Goal: Task Accomplishment & Management: Manage account settings

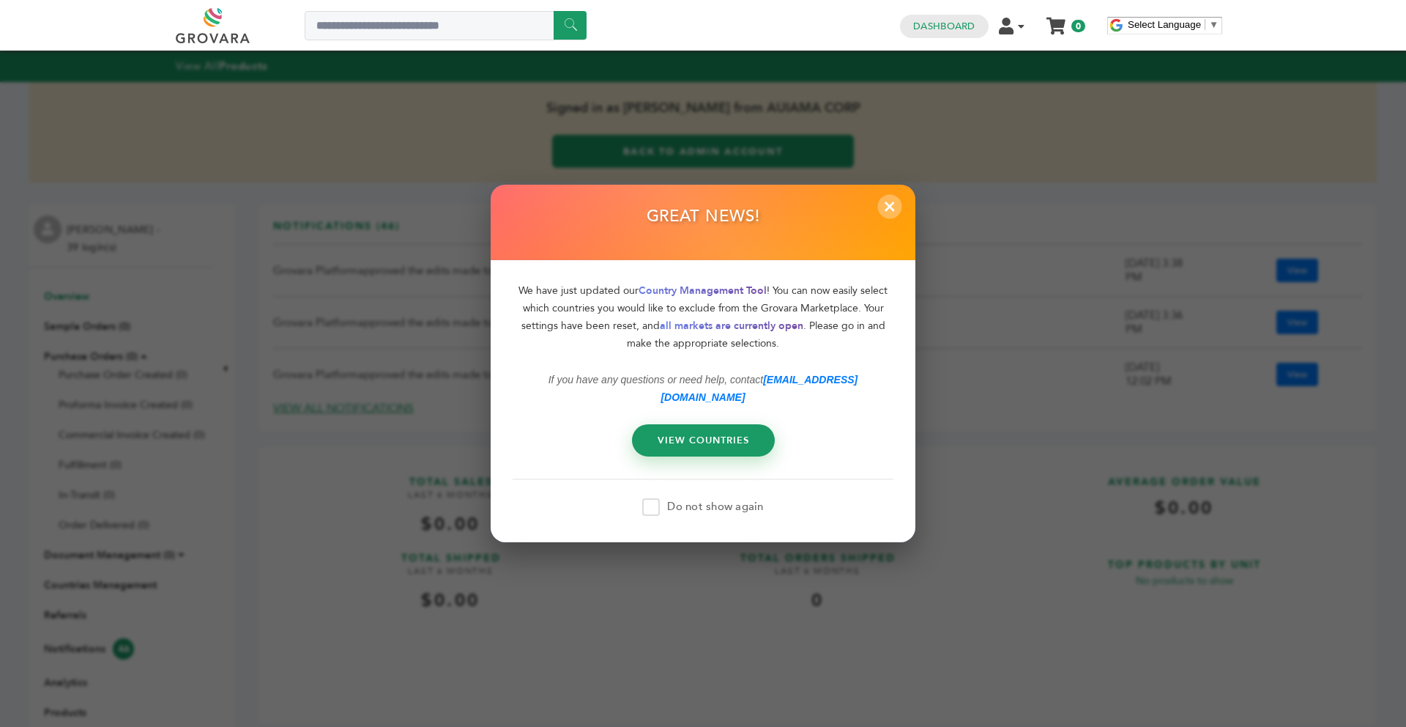
click at [893, 218] on span "×" at bounding box center [890, 206] width 24 height 24
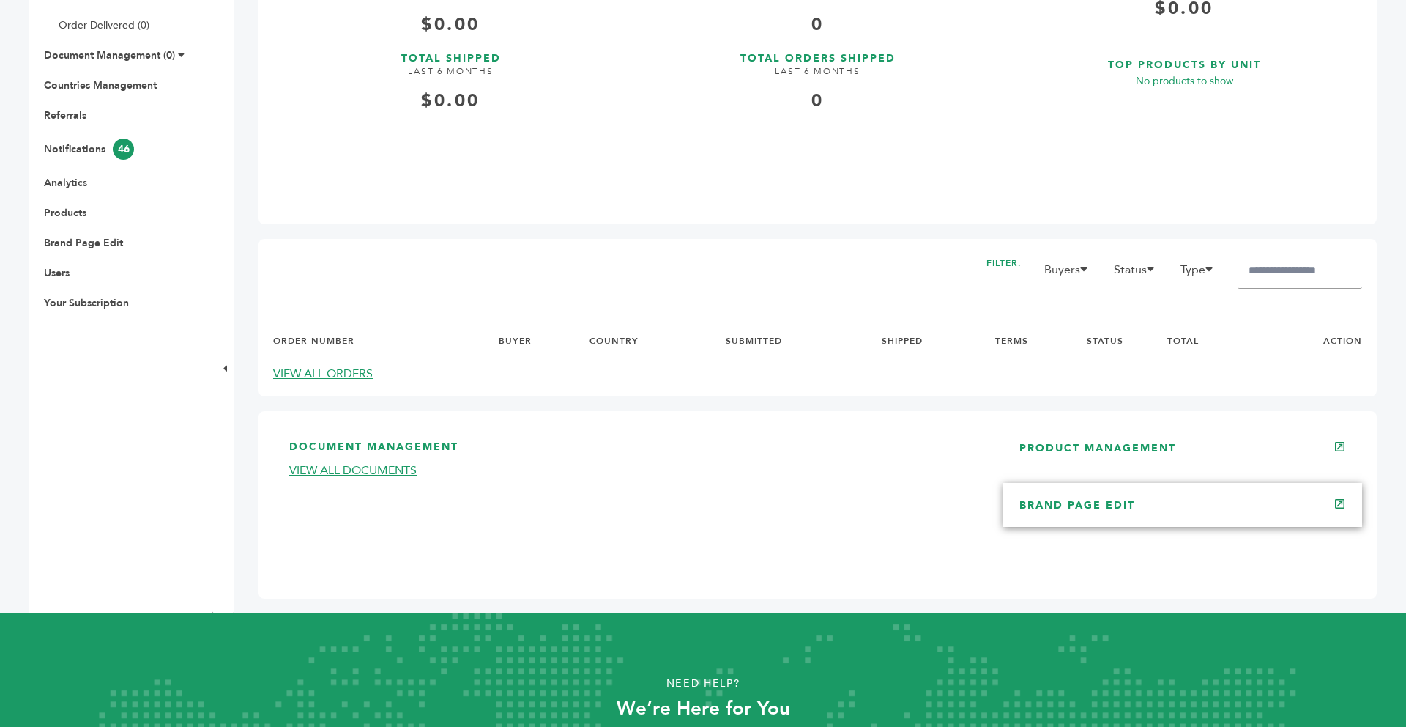
scroll to position [557, 0]
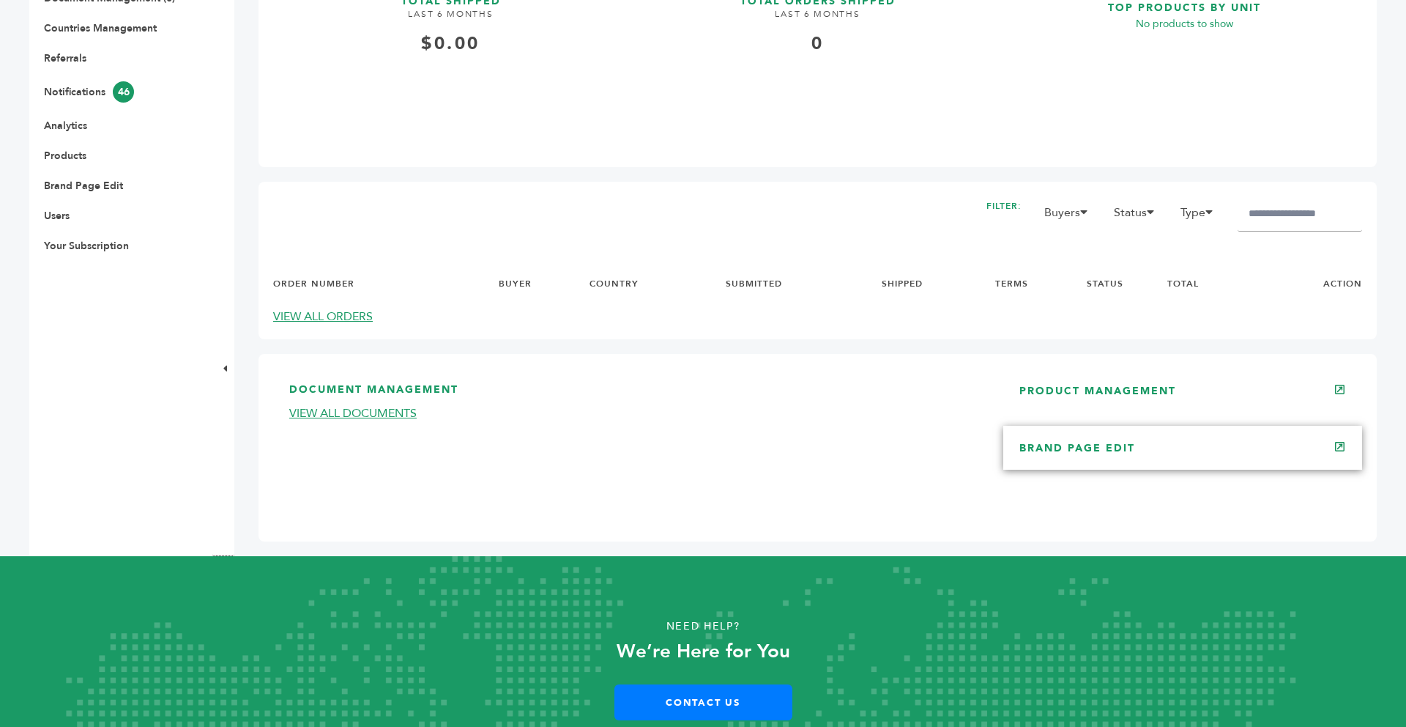
click at [1075, 460] on div "BRAND PAGE EDIT" at bounding box center [1182, 448] width 359 height 44
click at [1074, 446] on link "BRAND PAGE EDIT" at bounding box center [1078, 448] width 116 height 14
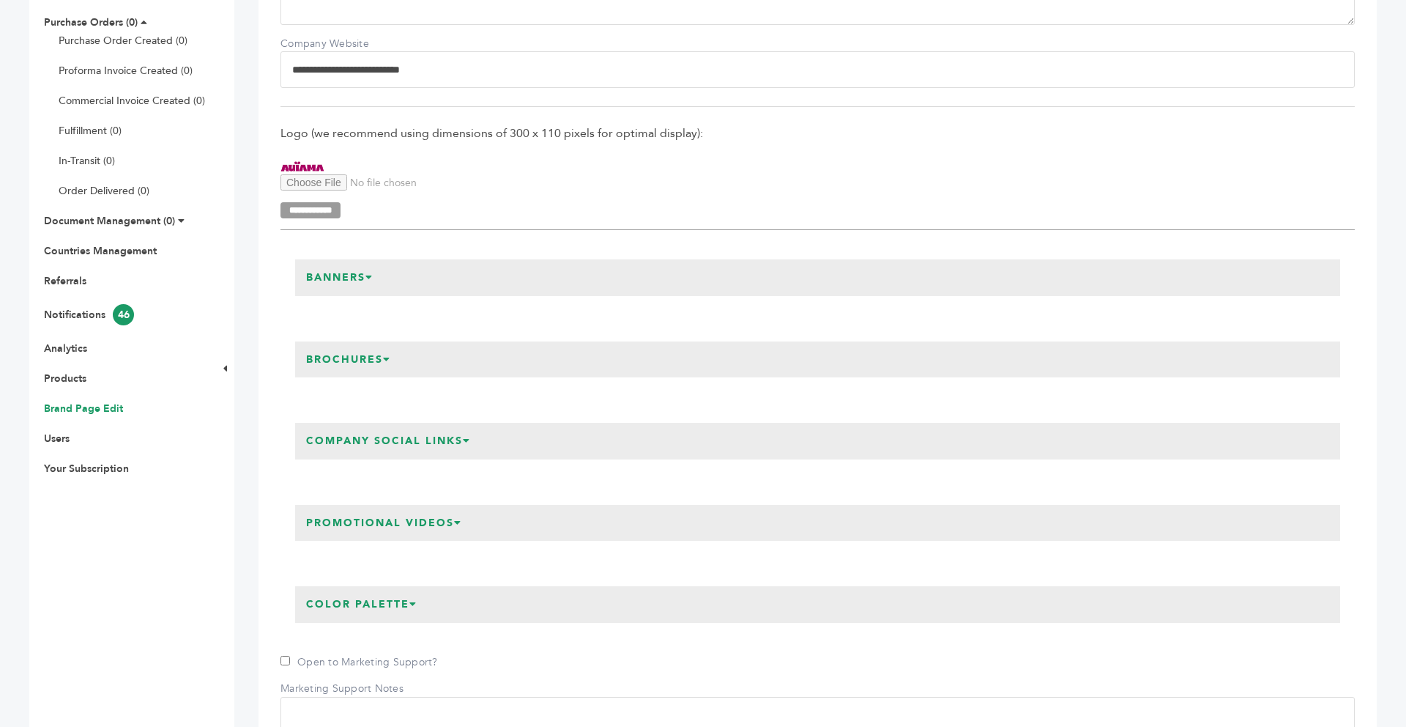
scroll to position [352, 0]
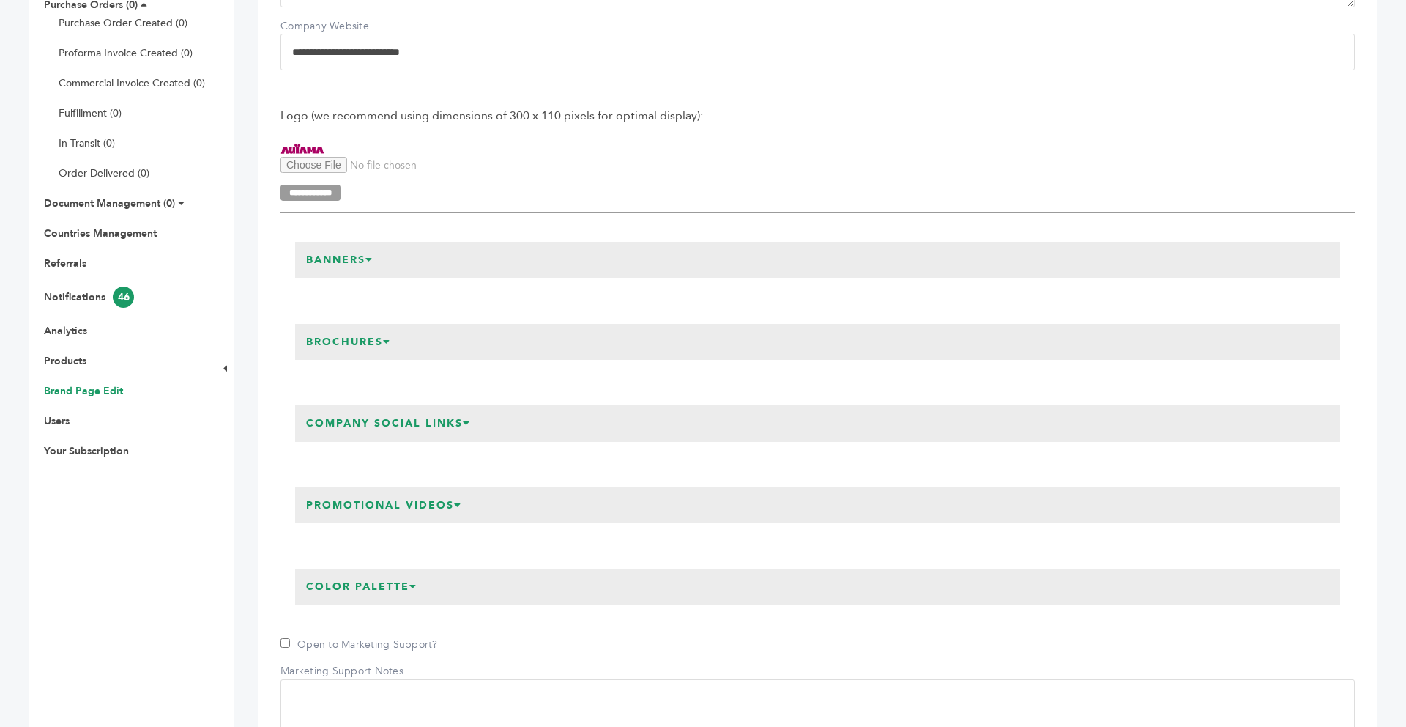
click at [397, 421] on h3 "Company Social Links" at bounding box center [388, 423] width 187 height 37
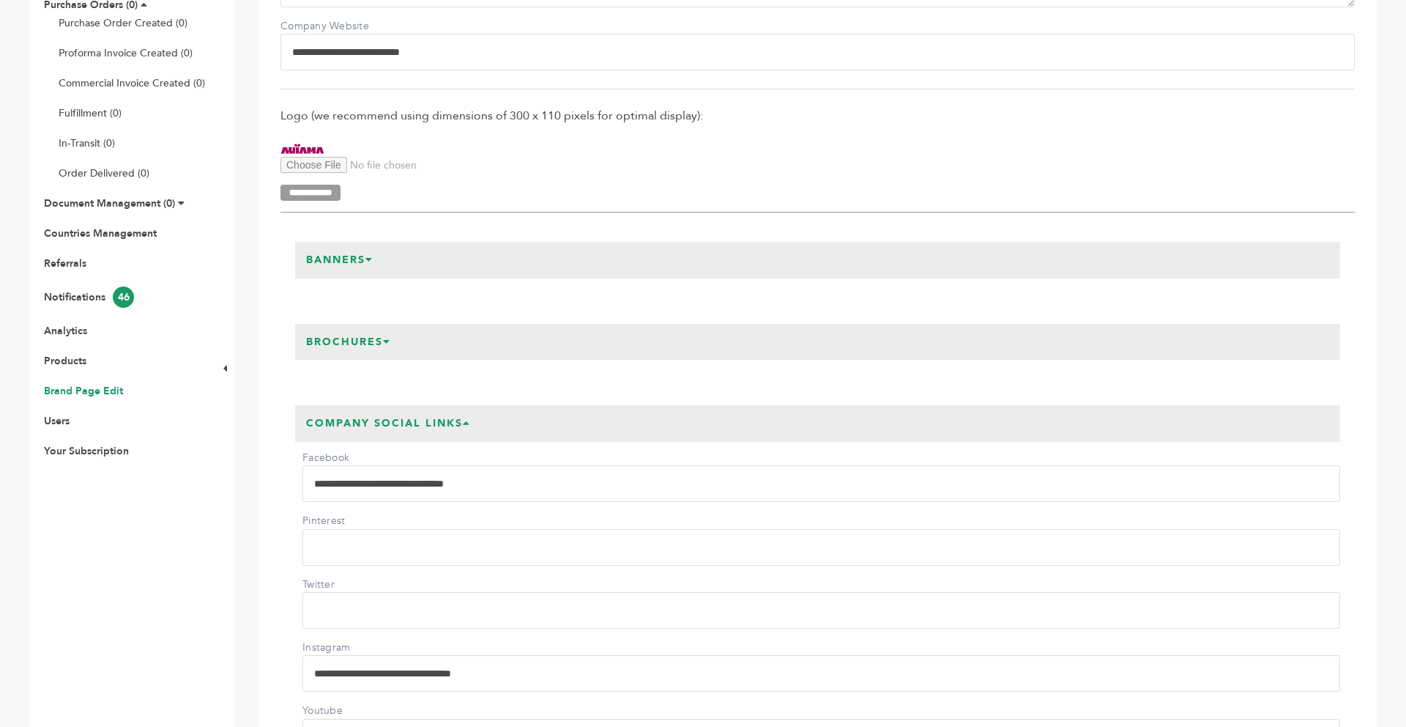
click at [396, 421] on h3 "Company Social Links" at bounding box center [388, 423] width 187 height 37
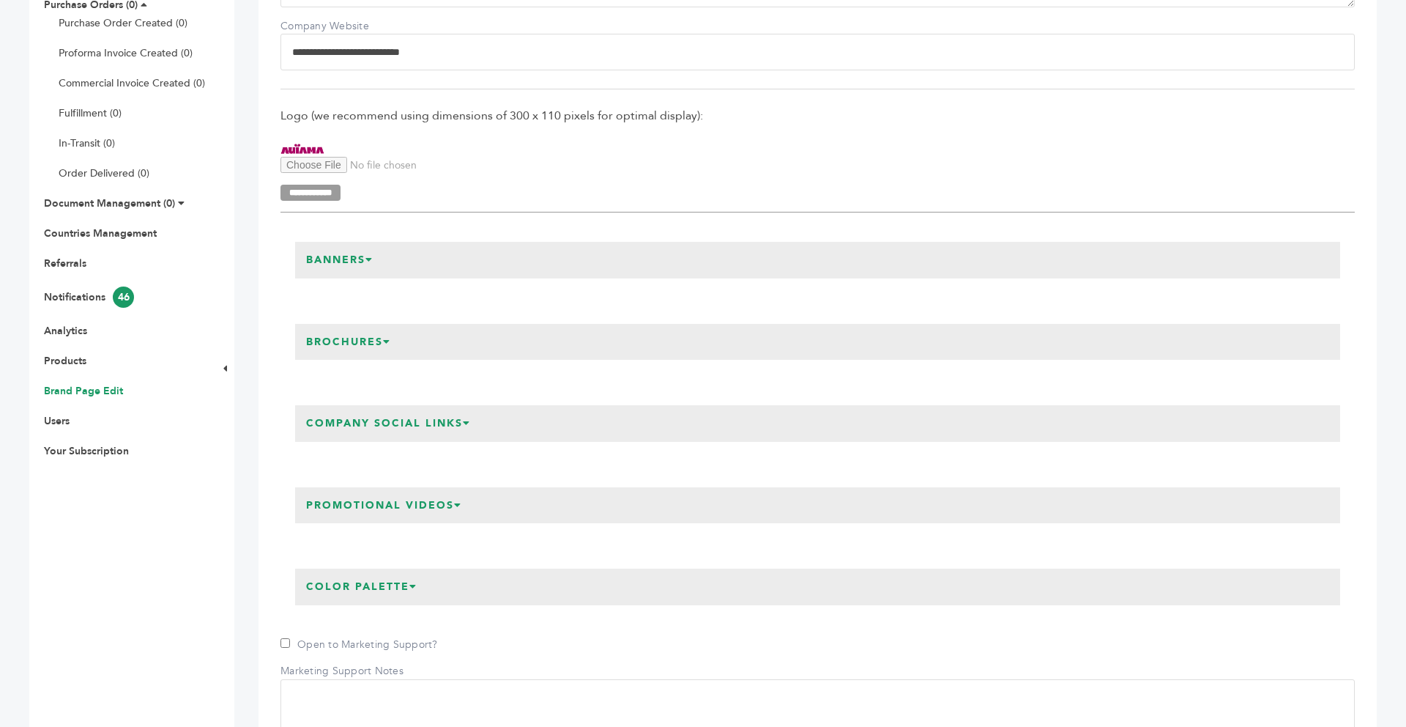
click at [392, 491] on h3 "Promotional Videos" at bounding box center [384, 505] width 178 height 37
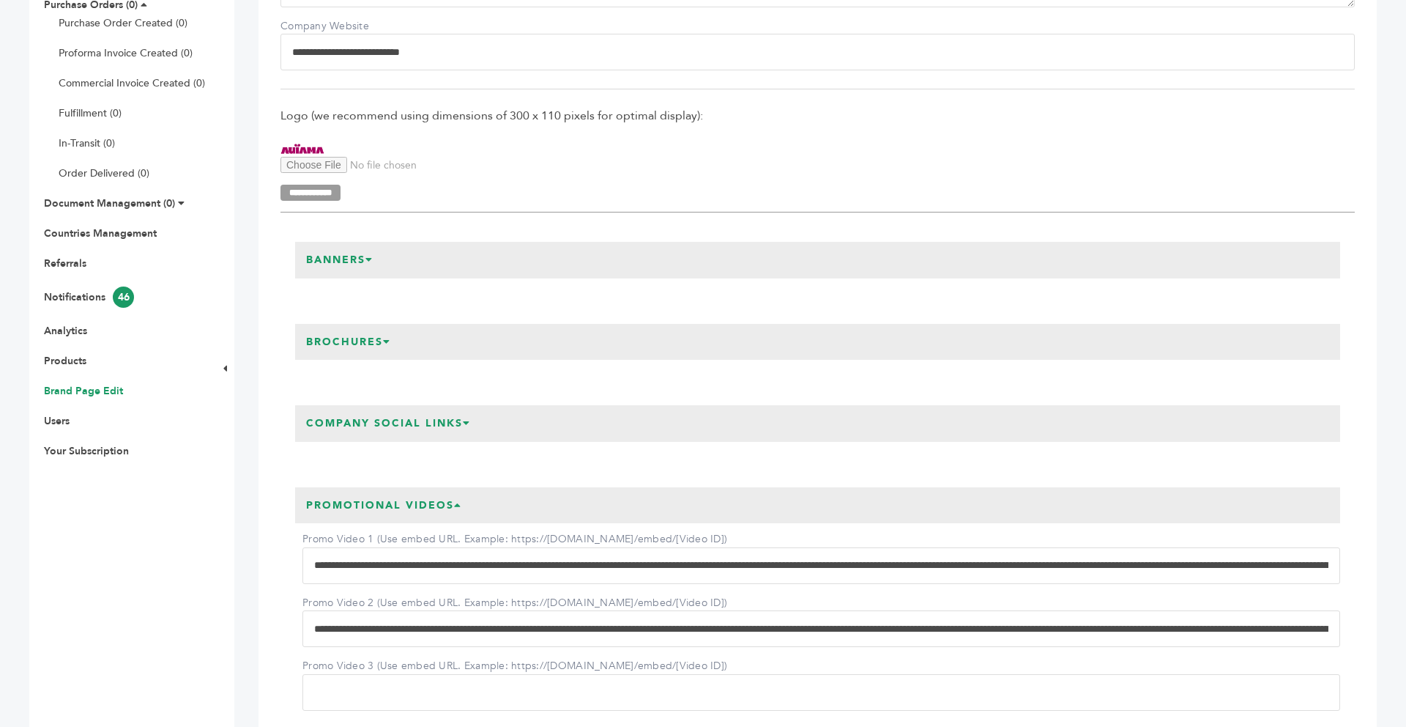
drag, startPoint x: 308, startPoint y: 561, endPoint x: 771, endPoint y: 561, distance: 462.9
click at [771, 561] on input "Promo Video 1 (Use embed URL. Example: https://[DOMAIN_NAME]/embed/[Video ID])" at bounding box center [821, 565] width 1038 height 37
click at [282, 576] on div "Promotional Videos Promo Video 1 (Use embed URL. Example: https://[DOMAIN_NAME]…" at bounding box center [818, 603] width 1074 height 263
drag, startPoint x: 309, startPoint y: 562, endPoint x: 1348, endPoint y: 492, distance: 1041.7
click at [1348, 492] on div "Promotional Videos Promo Video 1 (Use embed URL. Example: https://[DOMAIN_NAME]…" at bounding box center [818, 603] width 1074 height 263
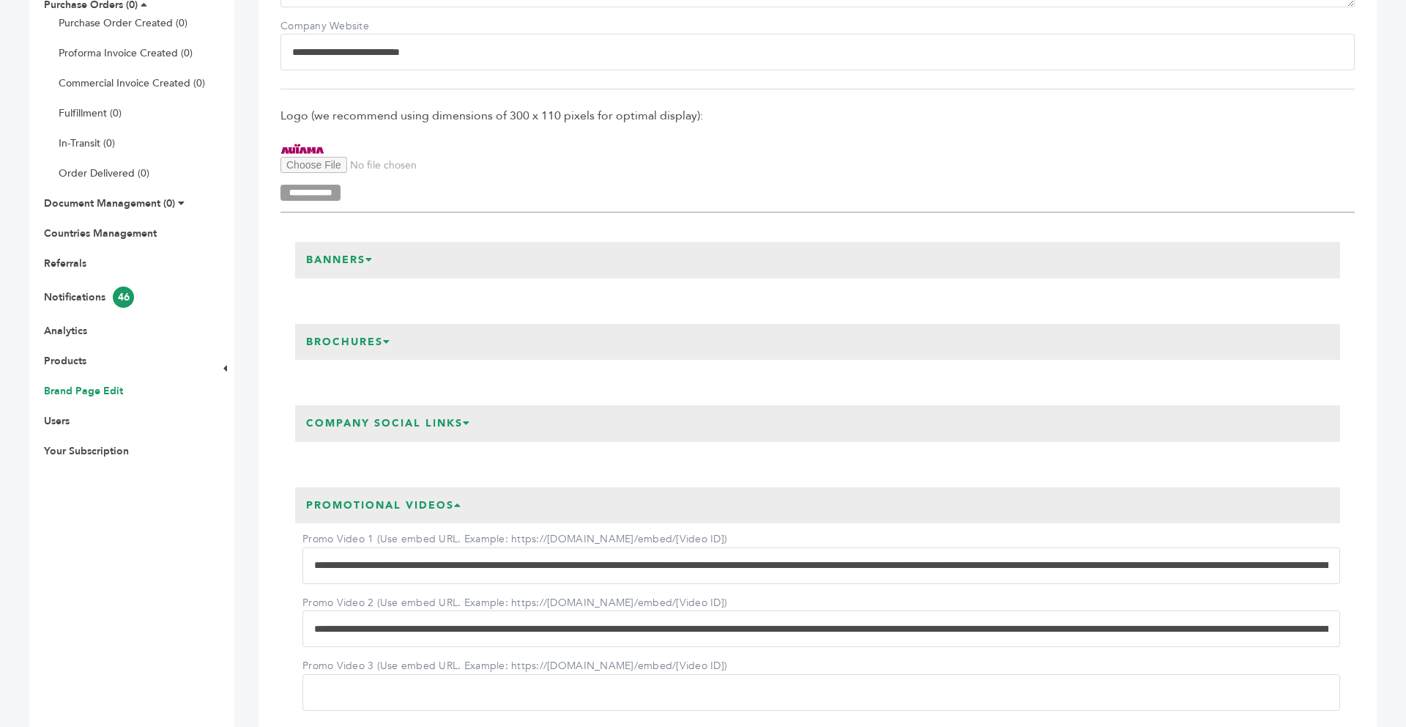
drag, startPoint x: 312, startPoint y: 563, endPoint x: 1042, endPoint y: 535, distance: 730.8
click at [1042, 535] on div "Promo Video 1 (Use embed URL. Example: https://[DOMAIN_NAME]/embed/[Video ID])" at bounding box center [821, 556] width 1038 height 53
drag, startPoint x: 313, startPoint y: 558, endPoint x: 606, endPoint y: 563, distance: 292.3
click at [606, 563] on input "Promo Video 1 (Use embed URL. Example: https://[DOMAIN_NAME]/embed/[Video ID])" at bounding box center [821, 565] width 1038 height 37
drag, startPoint x: 310, startPoint y: 564, endPoint x: 821, endPoint y: 567, distance: 511.2
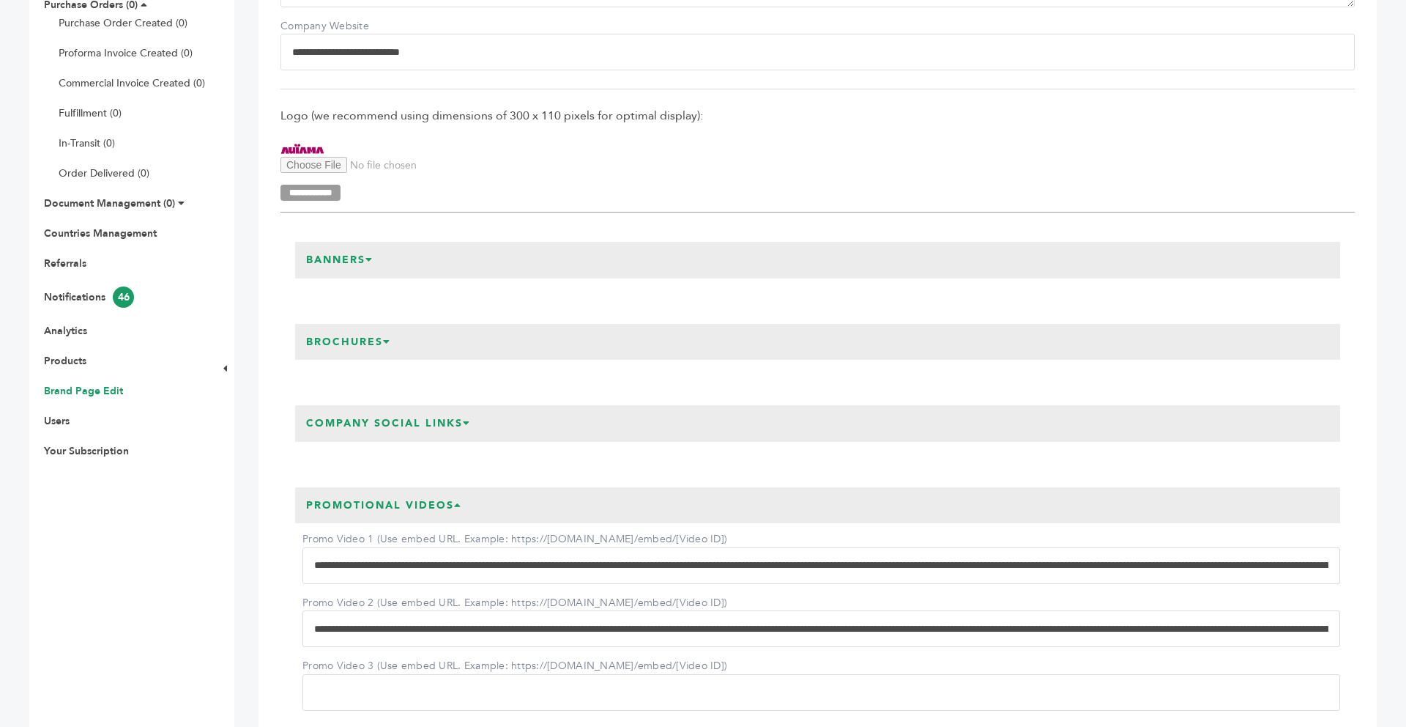
click at [821, 567] on input "Promo Video 1 (Use embed URL. Example: https://[DOMAIN_NAME]/embed/[Video ID])" at bounding box center [821, 565] width 1038 height 37
type input "**********"
drag, startPoint x: 308, startPoint y: 634, endPoint x: 809, endPoint y: 637, distance: 501.0
click at [809, 637] on input "Promo Video 2 (Use embed URL. Example: https://[DOMAIN_NAME]/embed/[Video ID])" at bounding box center [821, 628] width 1038 height 37
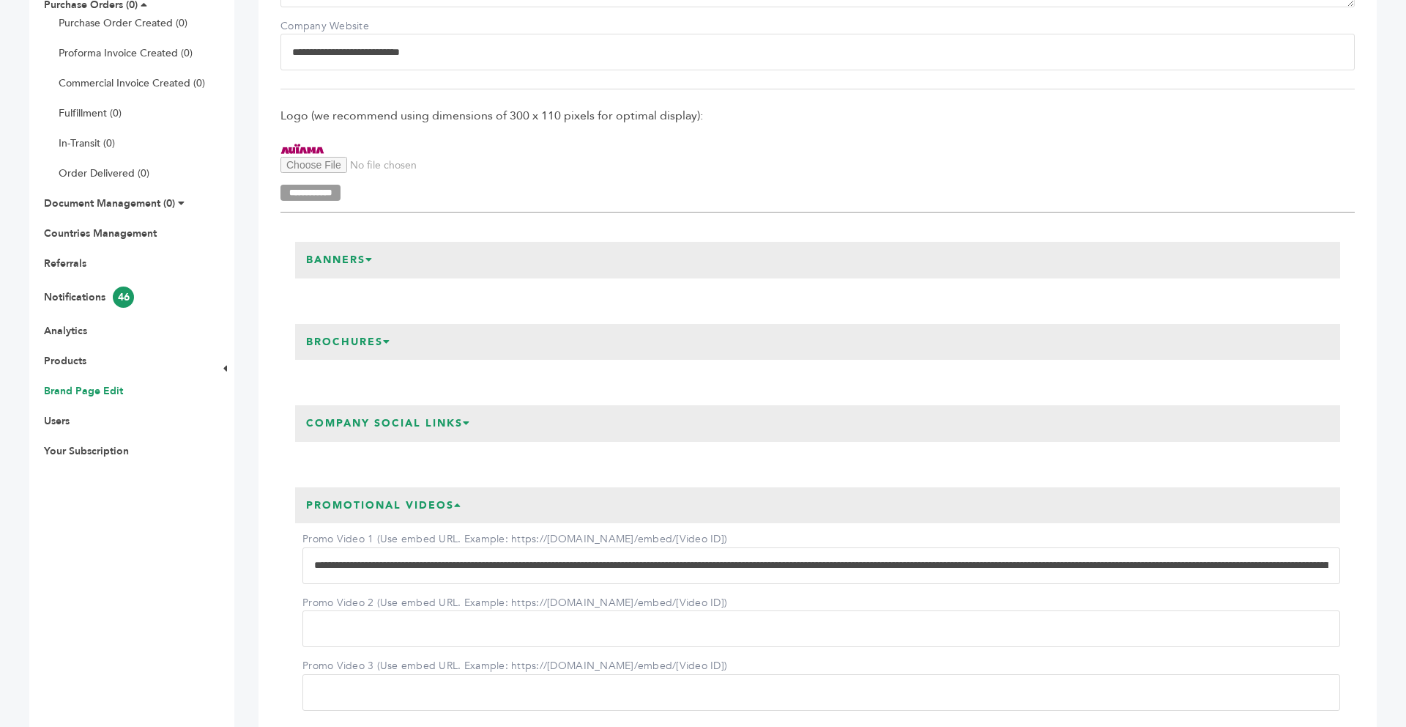
drag, startPoint x: 309, startPoint y: 557, endPoint x: 440, endPoint y: 559, distance: 131.1
click at [440, 559] on input "Promo Video 1 (Use embed URL. Example: https://[DOMAIN_NAME]/embed/[Video ID])" at bounding box center [821, 565] width 1038 height 37
drag, startPoint x: 314, startPoint y: 566, endPoint x: 678, endPoint y: 566, distance: 364.0
click at [678, 566] on input "Promo Video 1 (Use embed URL. Example: https://[DOMAIN_NAME]/embed/[Video ID])" at bounding box center [821, 565] width 1038 height 37
click at [465, 571] on input "Promo Video 1 (Use embed URL. Example: https://[DOMAIN_NAME]/embed/[Video ID])" at bounding box center [821, 565] width 1038 height 37
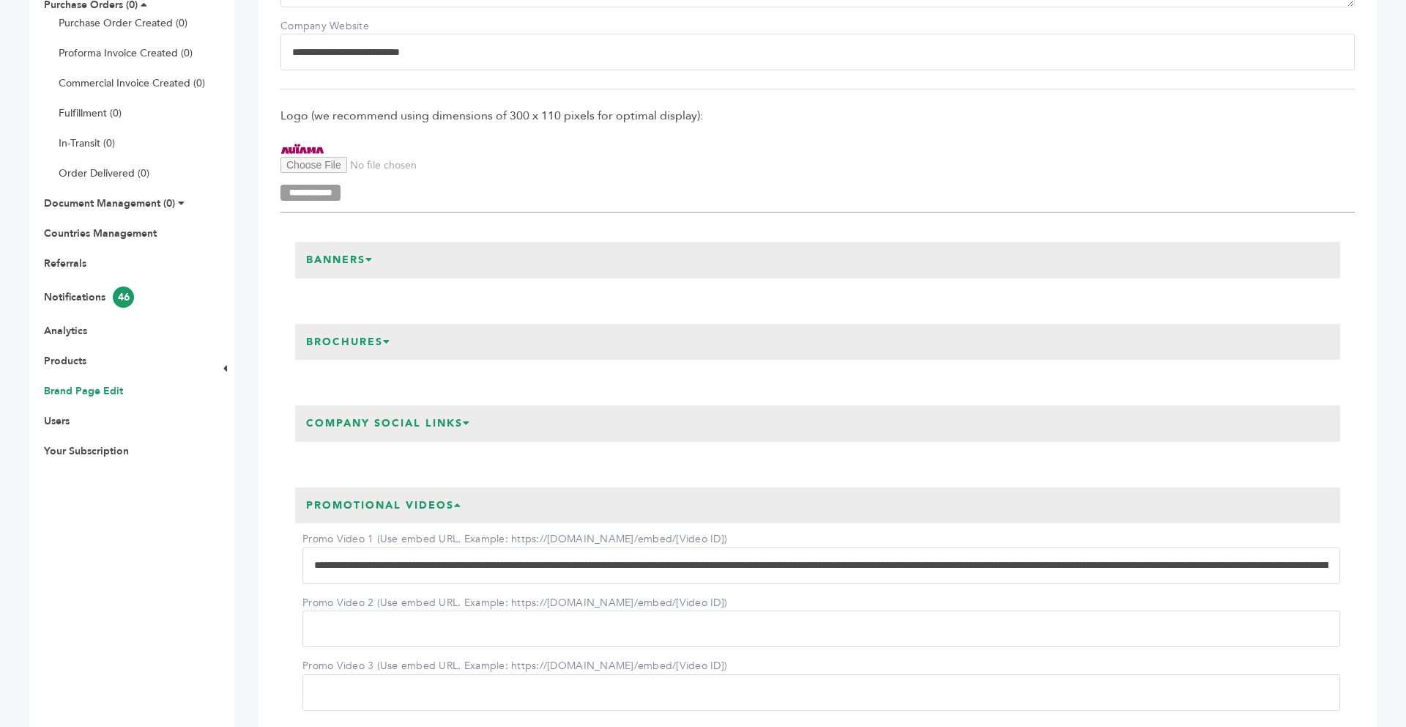
drag, startPoint x: 308, startPoint y: 563, endPoint x: 1257, endPoint y: 559, distance: 948.5
click at [1257, 559] on input "Promo Video 1 (Use embed URL. Example: https://[DOMAIN_NAME]/embed/[Video ID])" at bounding box center [821, 565] width 1038 height 37
type input "**********"
drag, startPoint x: 316, startPoint y: 566, endPoint x: 1116, endPoint y: 581, distance: 800.7
click at [1116, 581] on input "Promo Video 1 (Use embed URL. Example: https://[DOMAIN_NAME]/embed/[Video ID])" at bounding box center [821, 565] width 1038 height 37
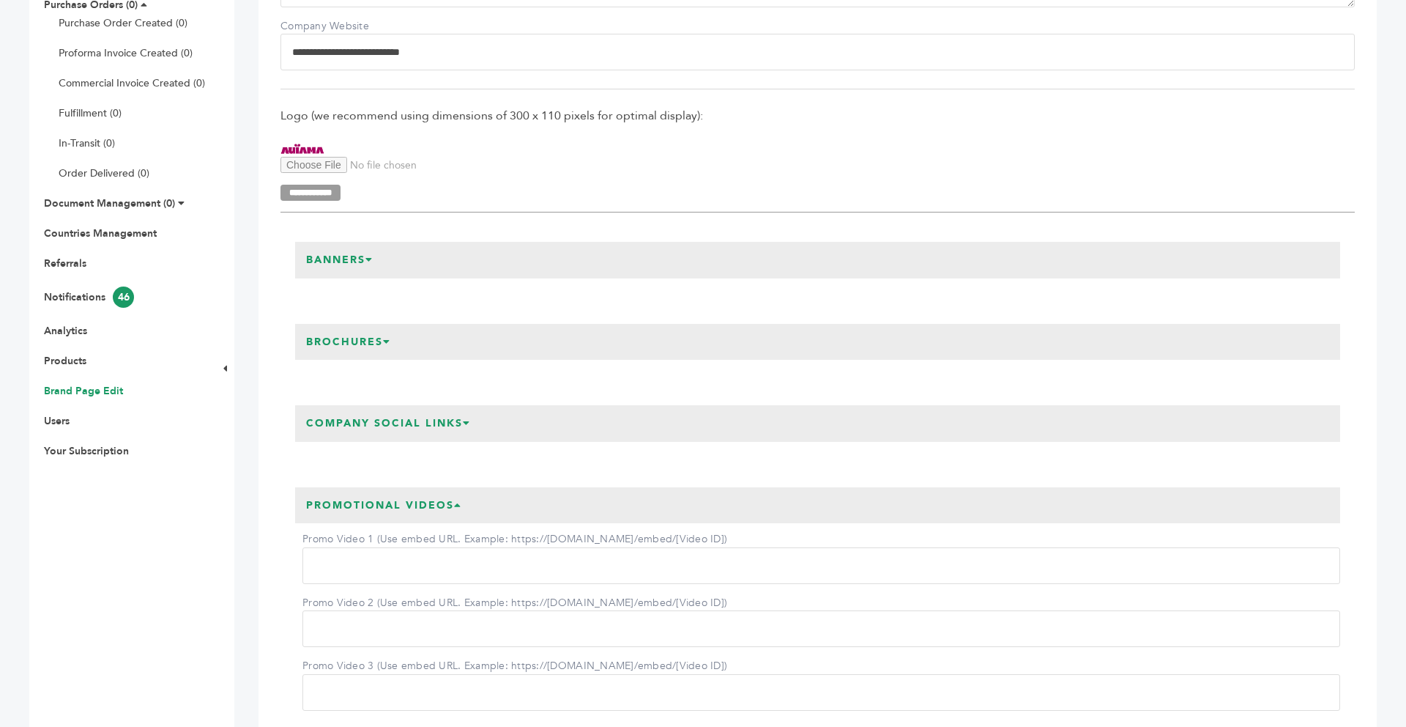
click at [425, 433] on h3 "Company Social Links" at bounding box center [388, 423] width 187 height 37
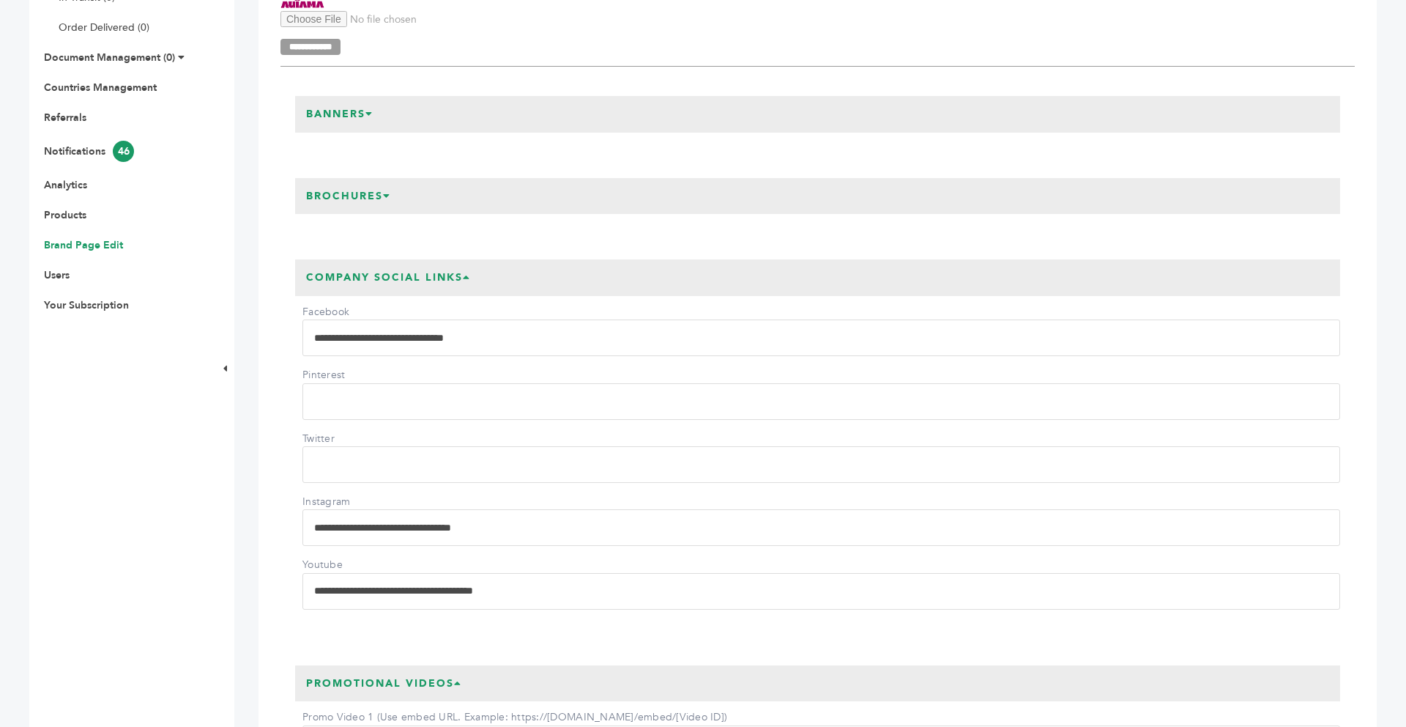
scroll to position [498, 0]
drag, startPoint x: 600, startPoint y: 583, endPoint x: 311, endPoint y: 586, distance: 289.3
click at [311, 586] on input "**********" at bounding box center [821, 590] width 1038 height 37
click at [281, 628] on div "**********" at bounding box center [818, 439] width 1074 height 390
